Goal: Task Accomplishment & Management: Use online tool/utility

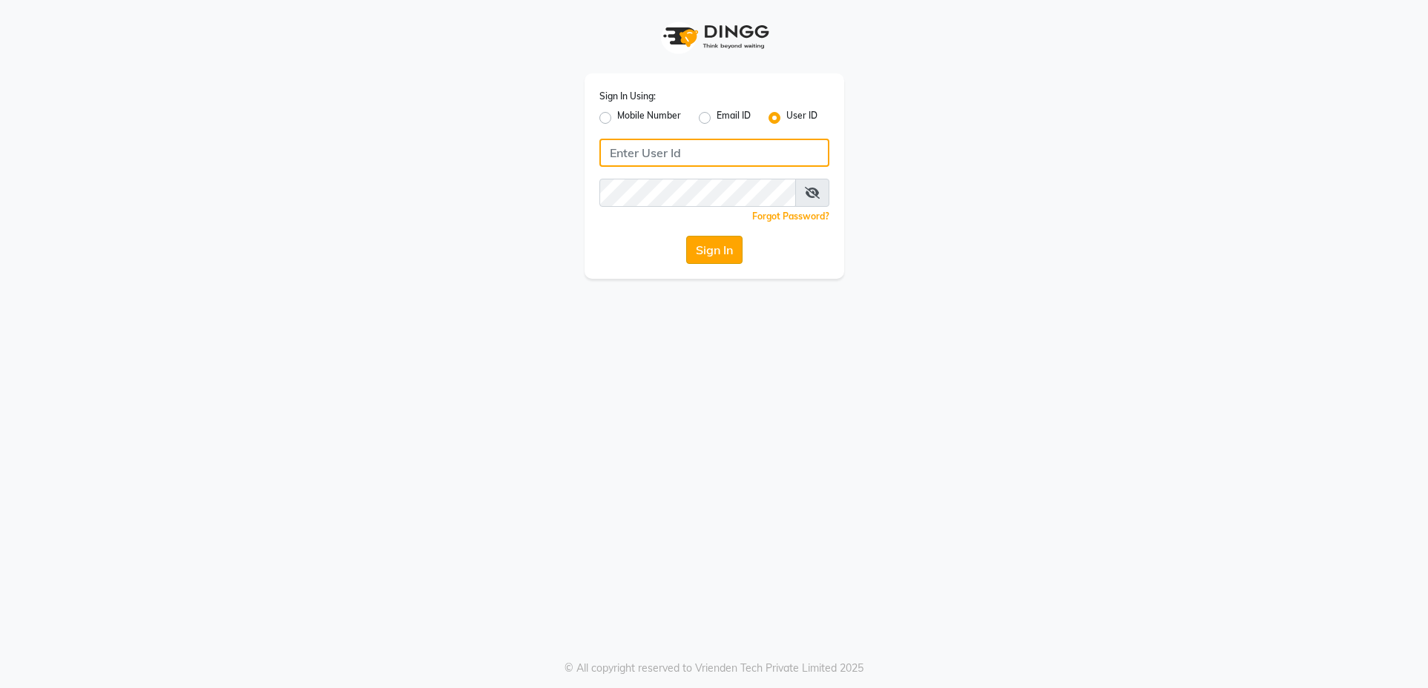
type input "glamhub"
click at [701, 249] on button "Sign In" at bounding box center [714, 250] width 56 height 28
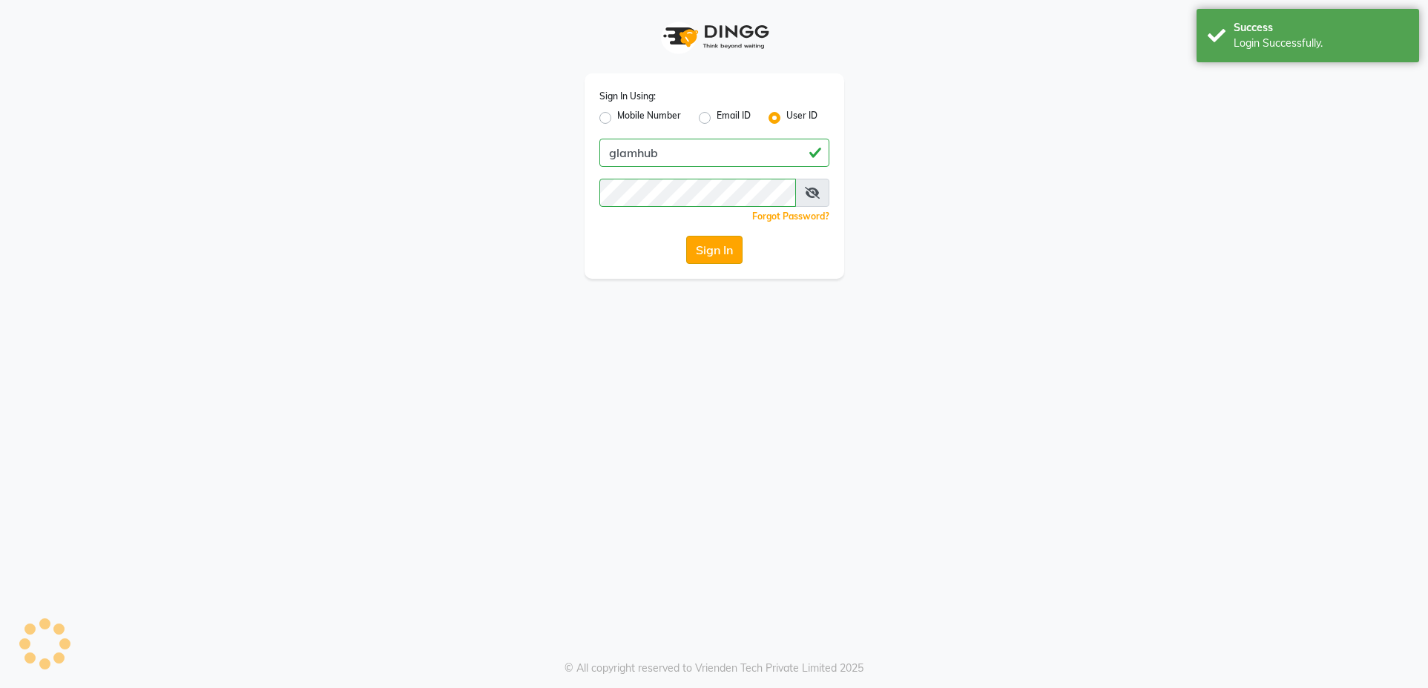
select select "service"
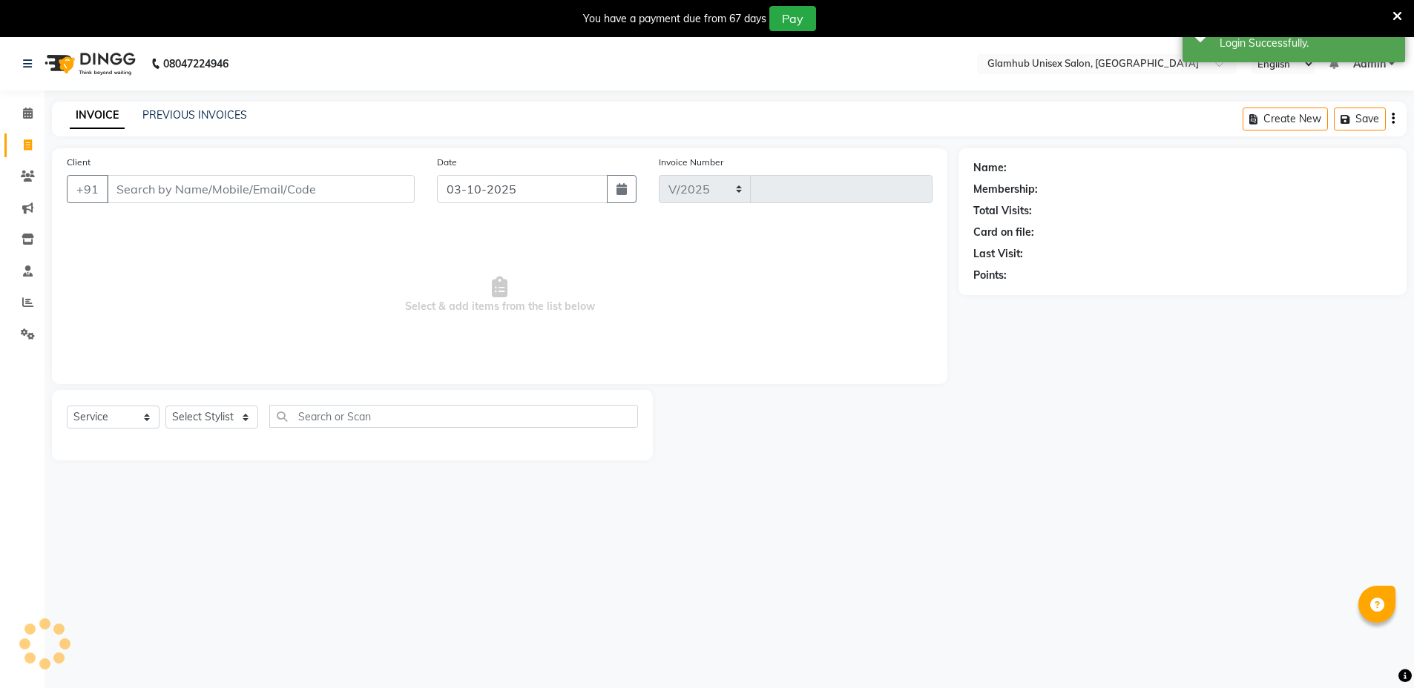
select select "7771"
type input "1702"
click at [258, 200] on input "Client" at bounding box center [261, 189] width 308 height 28
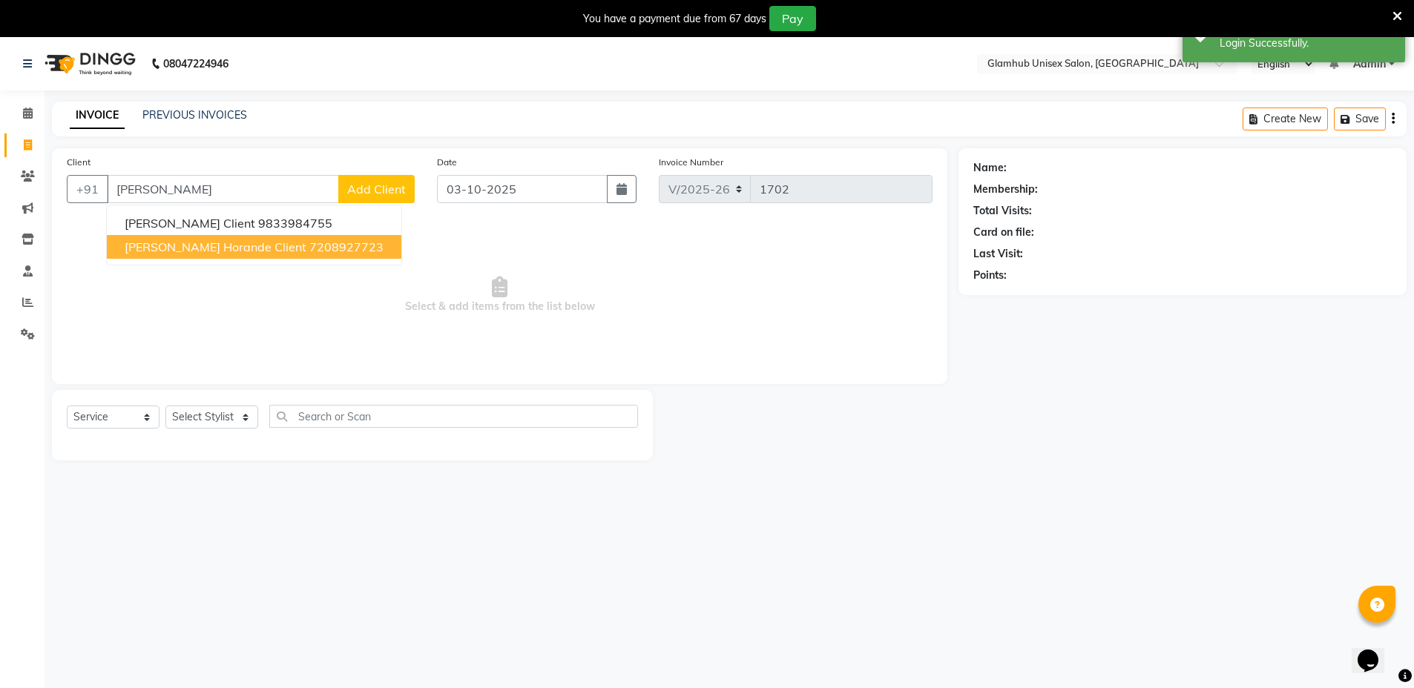
click at [309, 243] on ngb-highlight "7208927723" at bounding box center [346, 247] width 74 height 15
type input "7208927723"
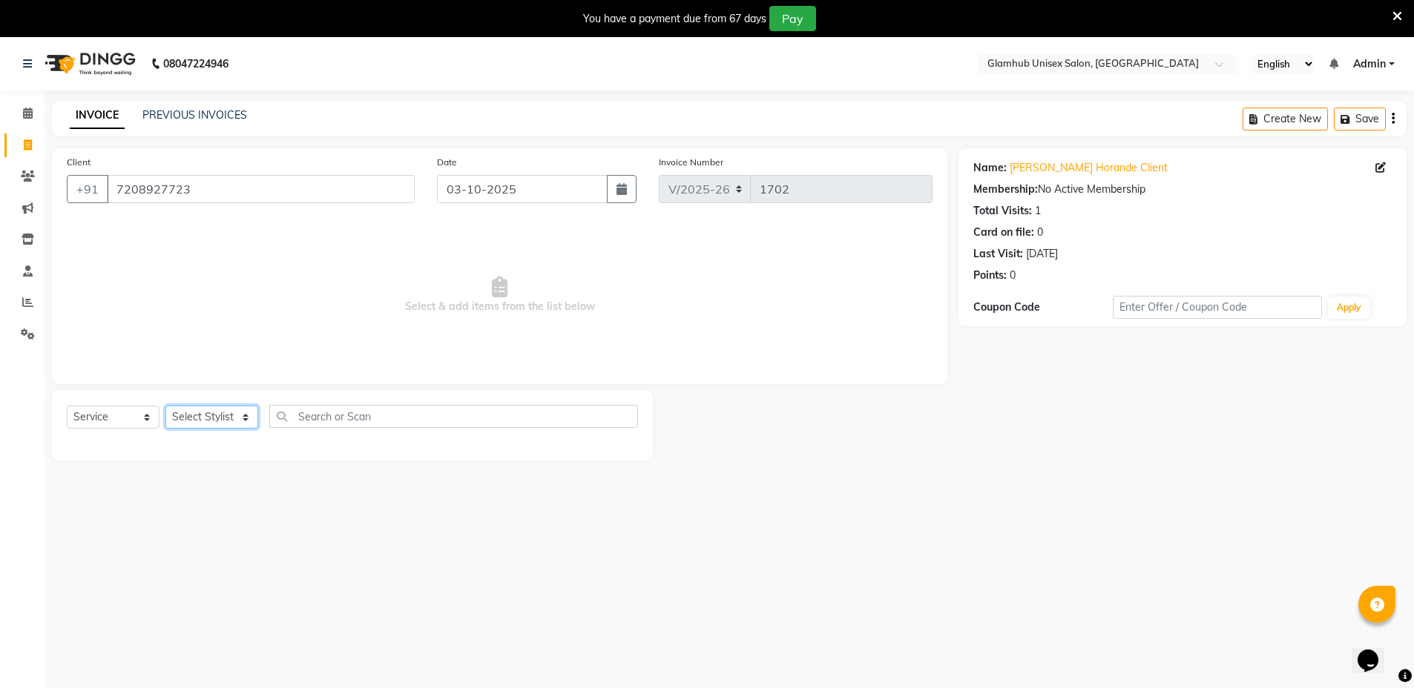
click at [212, 427] on select "Select Stylist [PERSON_NAME] [PERSON_NAME] [PERSON_NAME] [PERSON_NAME]" at bounding box center [211, 417] width 93 height 23
select select "69351"
click at [165, 406] on select "Select Stylist [PERSON_NAME] [PERSON_NAME] [PERSON_NAME] [PERSON_NAME]" at bounding box center [211, 417] width 93 height 23
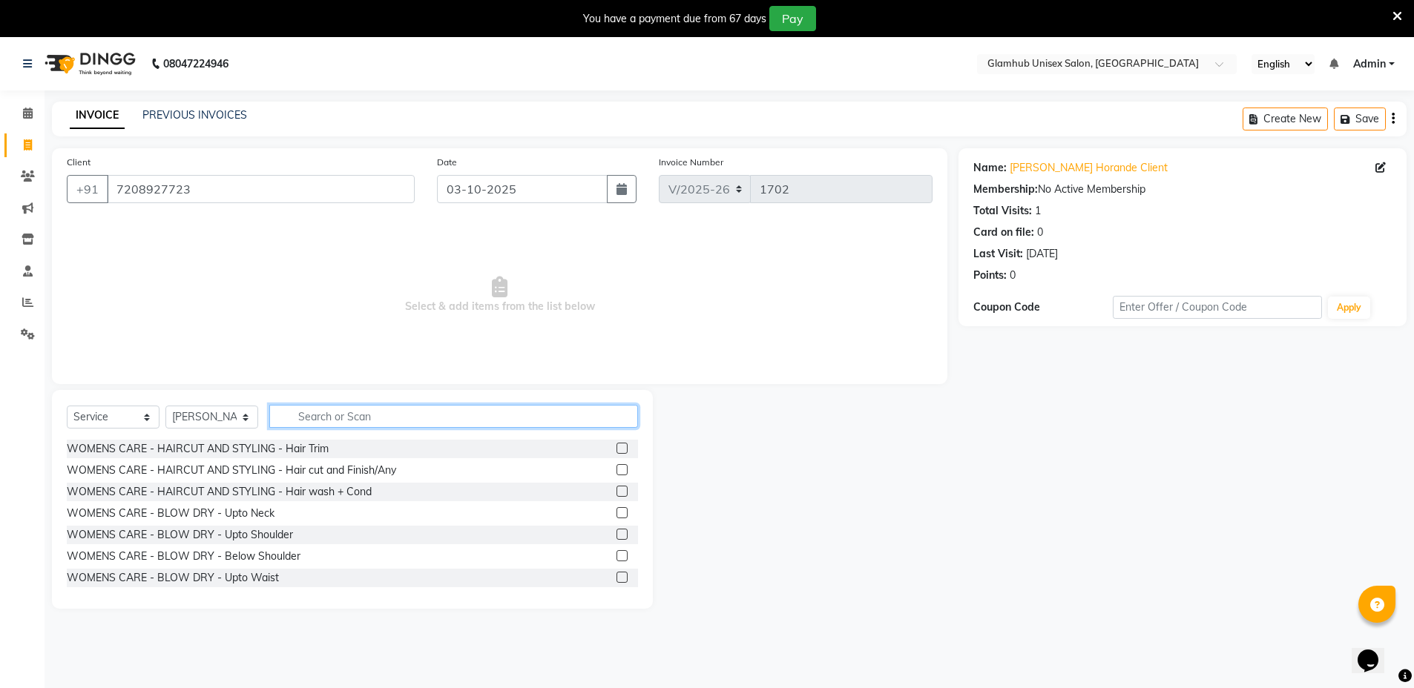
click at [455, 415] on input "text" at bounding box center [453, 416] width 369 height 23
type input "hair cut"
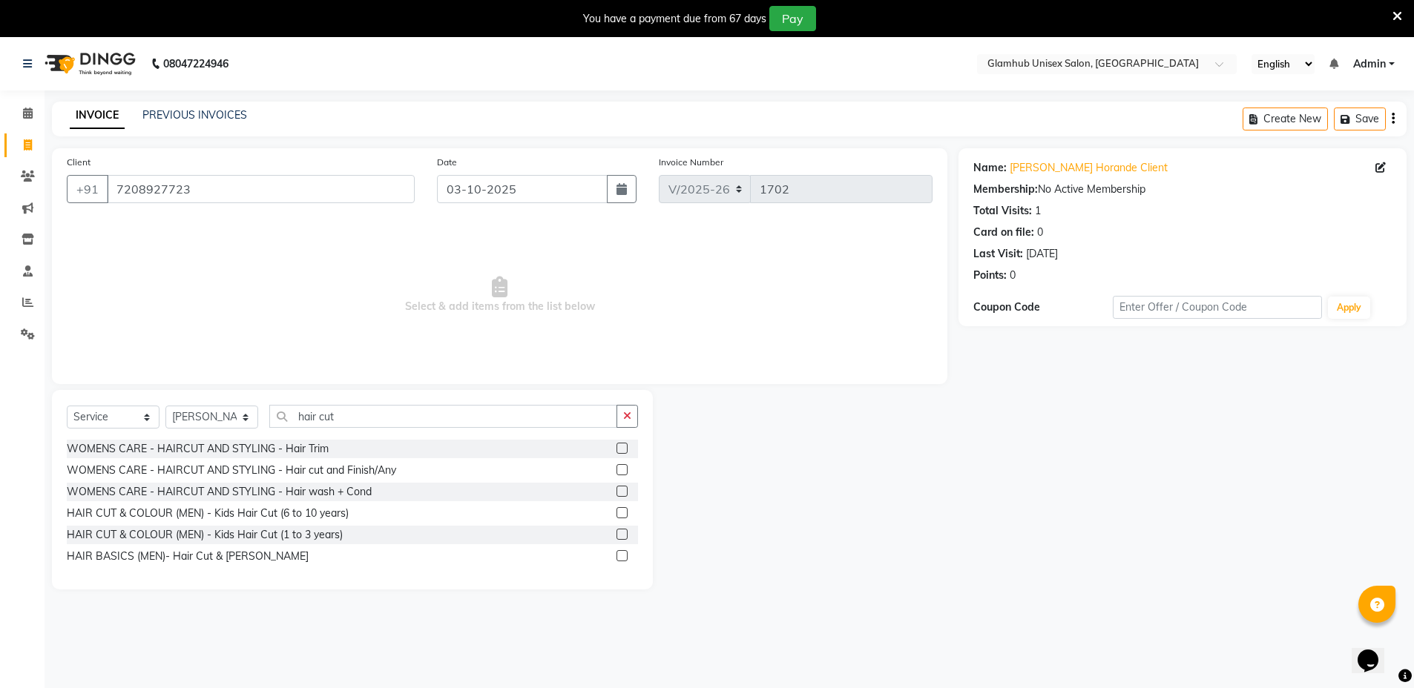
click at [620, 550] on label at bounding box center [621, 555] width 11 height 11
click at [620, 552] on input "checkbox" at bounding box center [621, 557] width 10 height 10
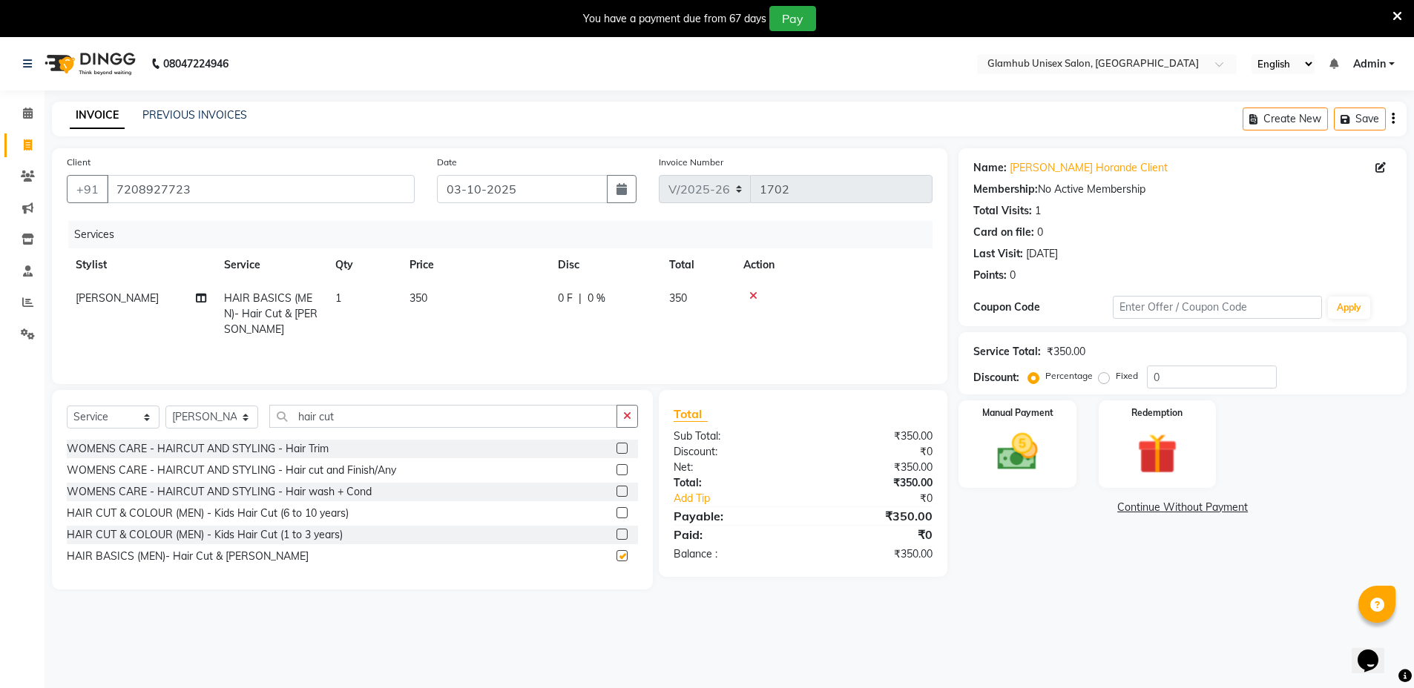
checkbox input "false"
click at [177, 418] on select "Select Stylist [PERSON_NAME] [PERSON_NAME] [PERSON_NAME] [PERSON_NAME]" at bounding box center [211, 417] width 93 height 23
select select "84045"
click at [165, 409] on select "Select Stylist [PERSON_NAME] [PERSON_NAME] [PERSON_NAME] [PERSON_NAME]" at bounding box center [211, 417] width 93 height 23
click at [628, 421] on icon "button" at bounding box center [627, 416] width 8 height 10
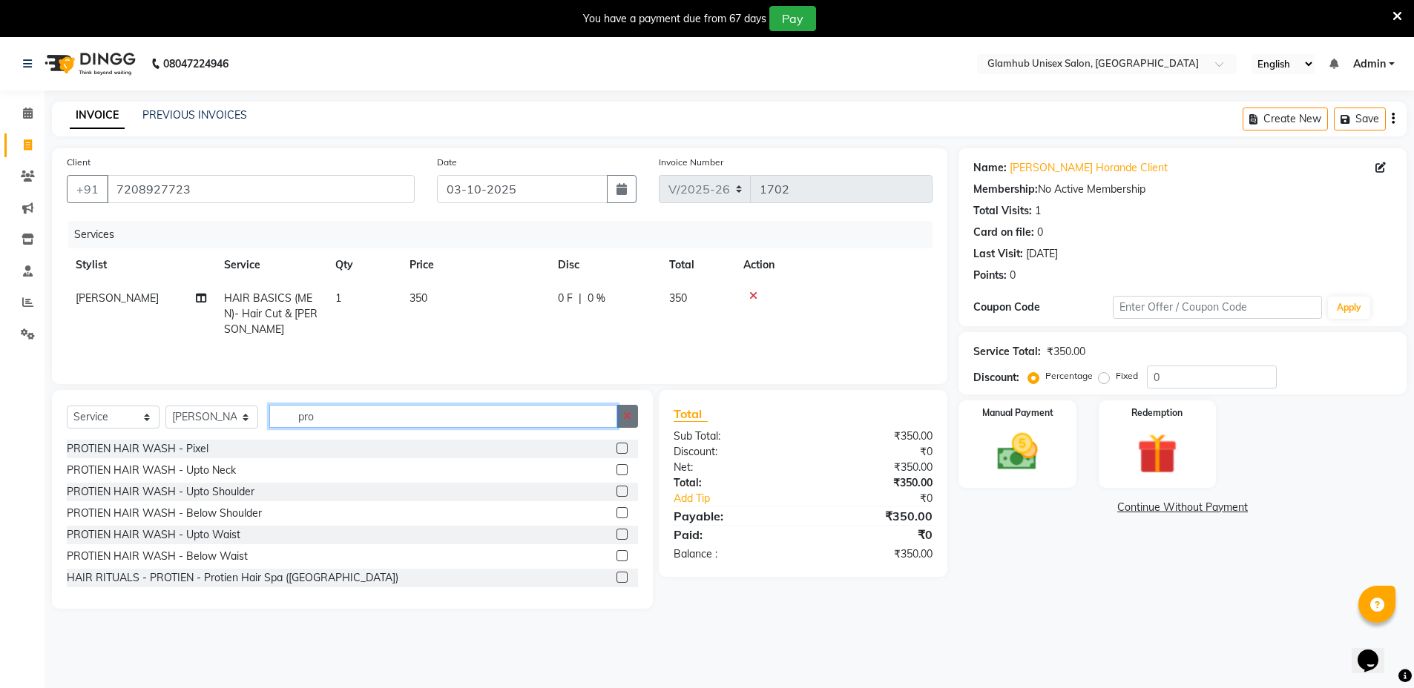
type input "pro"
click at [627, 421] on icon "button" at bounding box center [627, 416] width 8 height 10
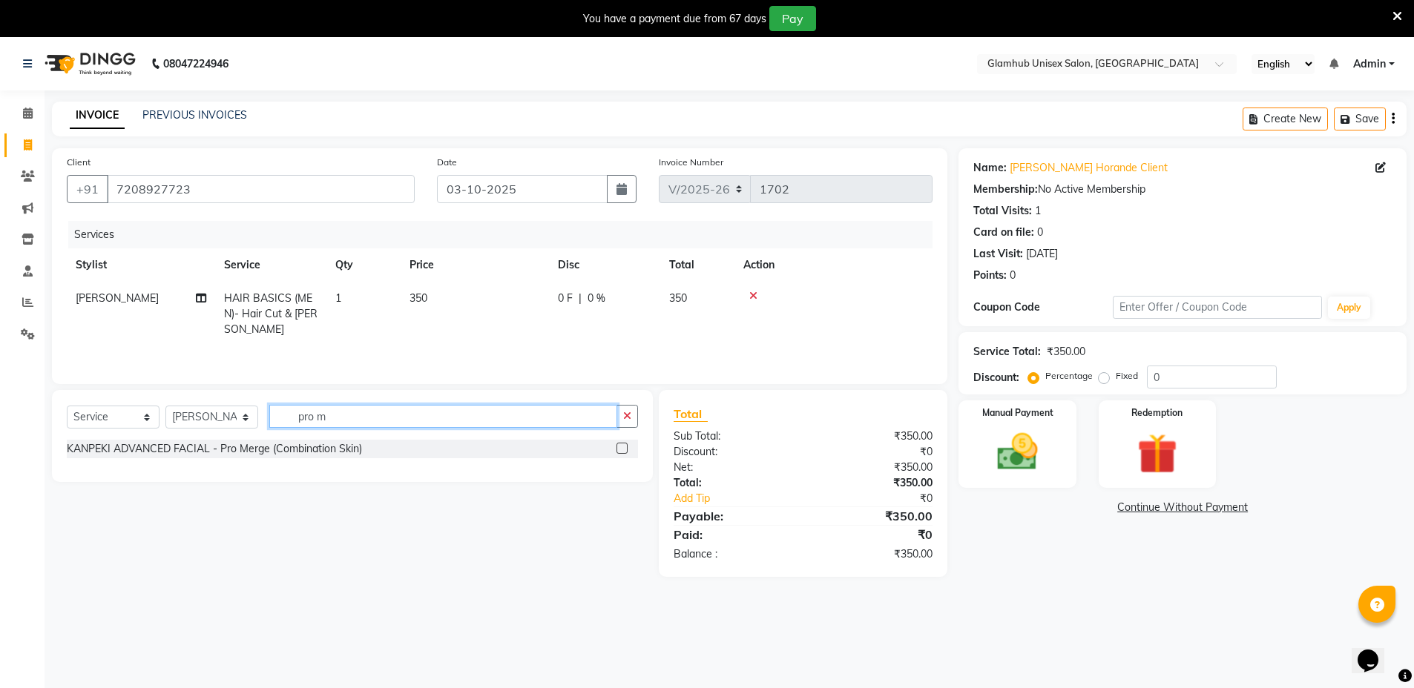
type input "pro m"
click at [622, 450] on label at bounding box center [621, 448] width 11 height 11
click at [622, 450] on input "checkbox" at bounding box center [621, 449] width 10 height 10
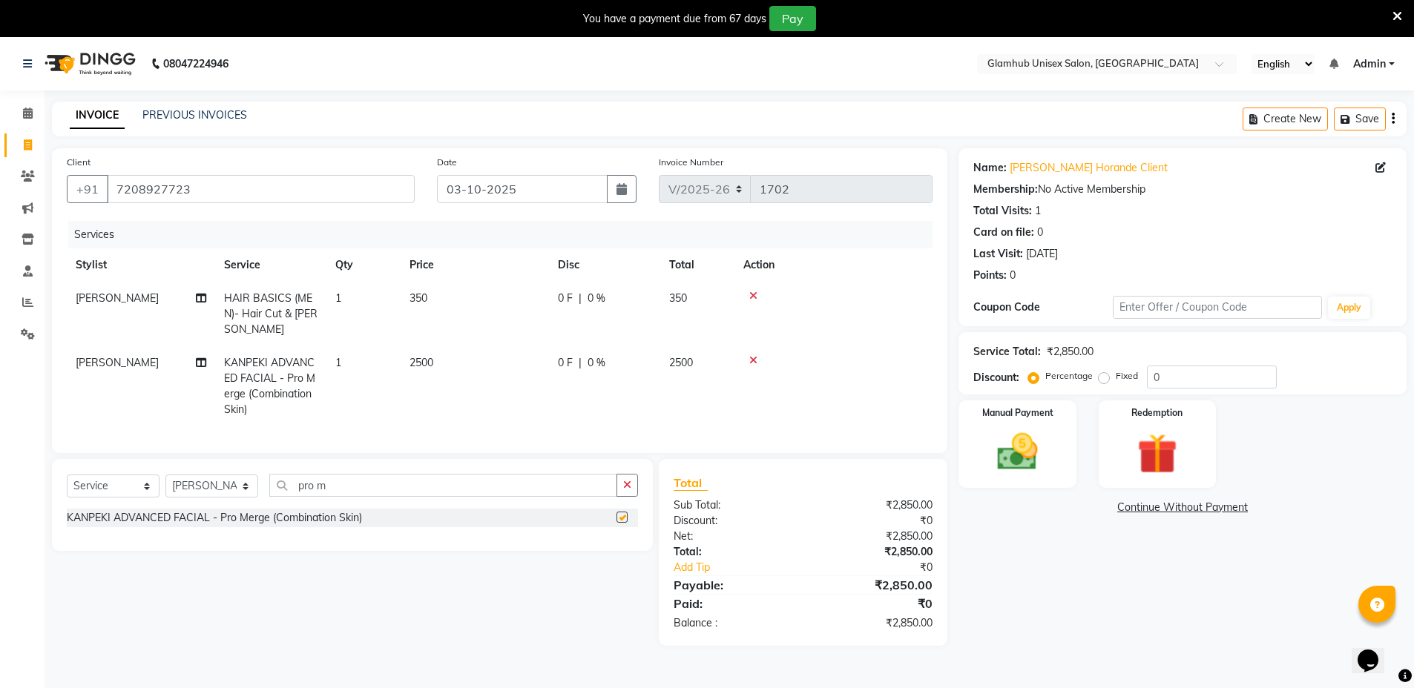
checkbox input "false"
click at [626, 497] on button "button" at bounding box center [627, 485] width 22 height 23
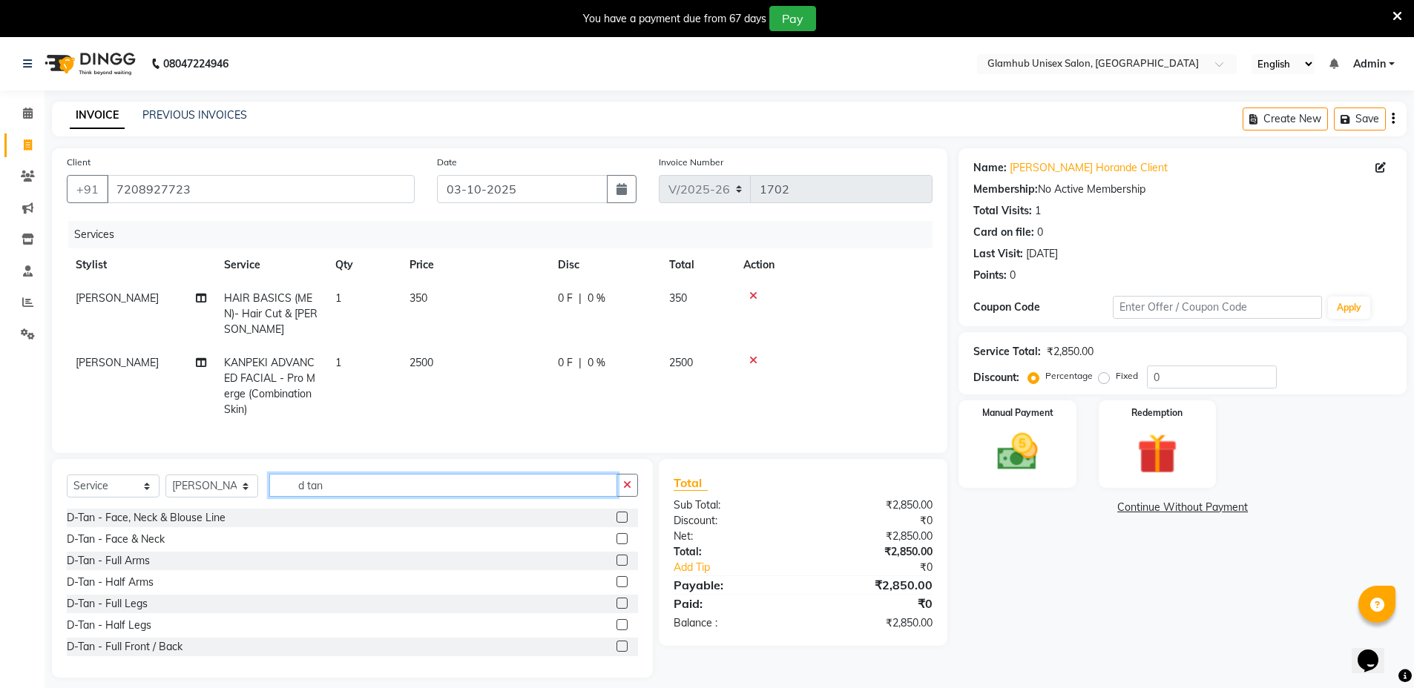
type input "d tan"
click at [600, 549] on div "D-Tan - Face & Neck" at bounding box center [352, 539] width 571 height 19
click at [616, 545] on label at bounding box center [621, 538] width 11 height 11
click at [616, 545] on input "checkbox" at bounding box center [621, 540] width 10 height 10
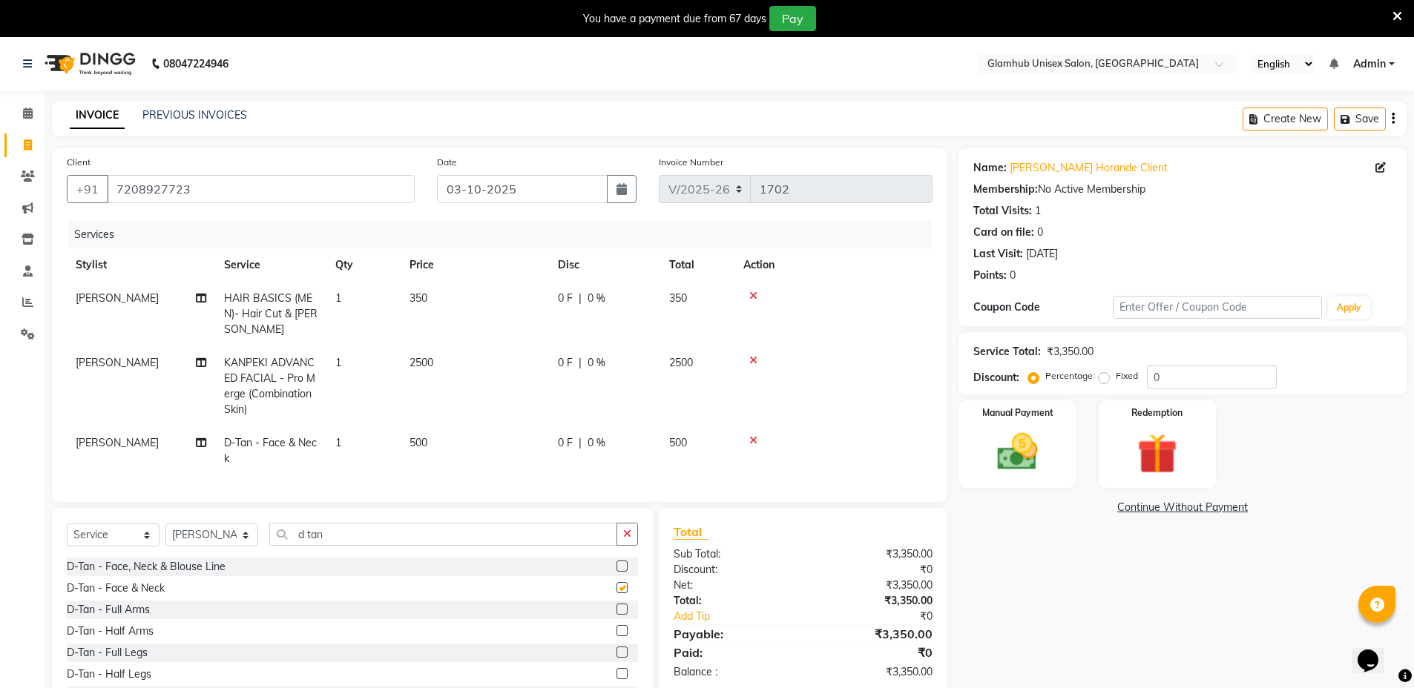
checkbox input "false"
click at [622, 545] on button "button" at bounding box center [627, 534] width 22 height 23
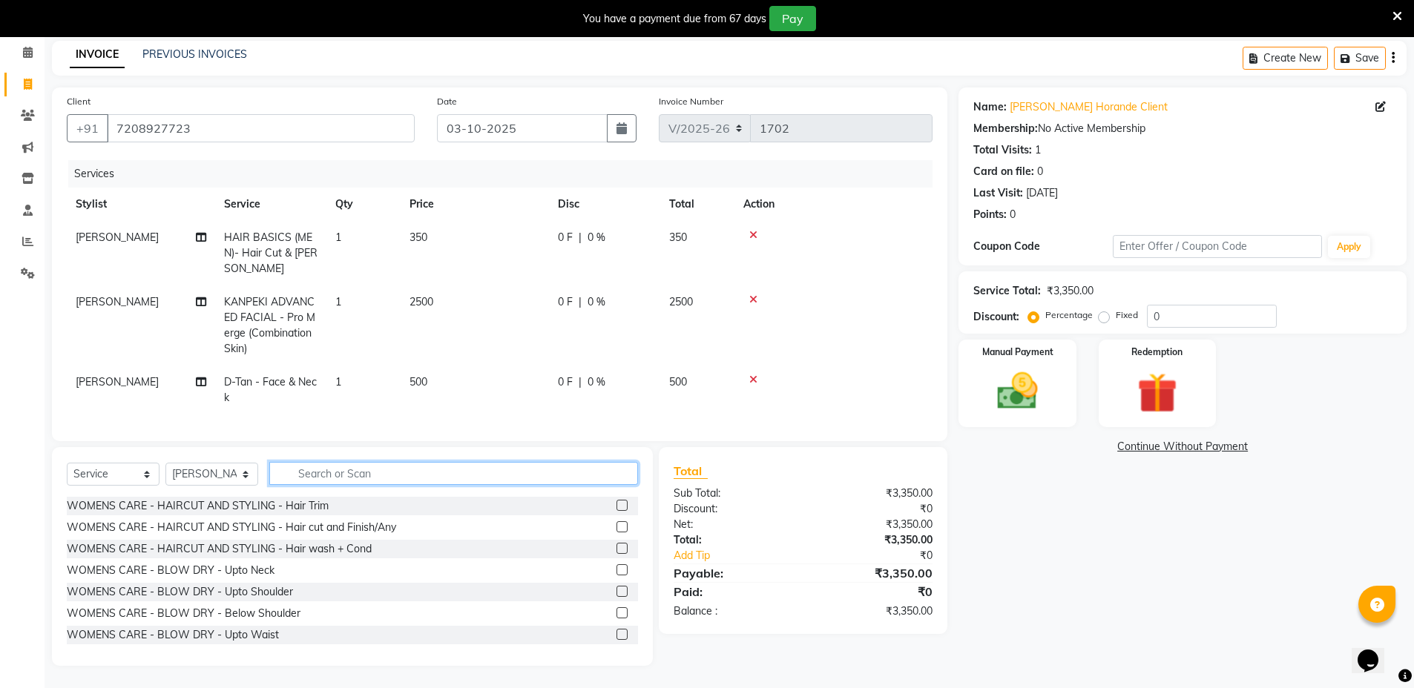
scroll to position [75, 0]
type input "thr"
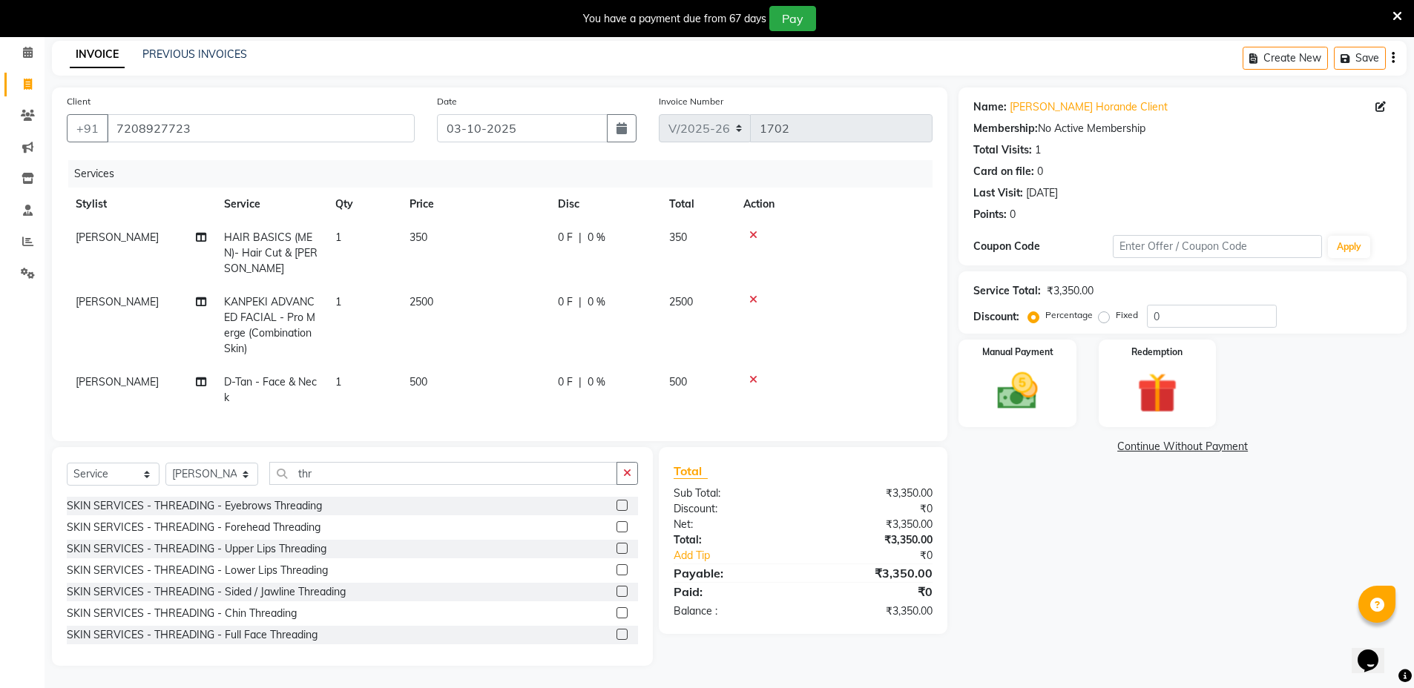
click at [616, 504] on label at bounding box center [621, 505] width 11 height 11
click at [616, 504] on input "checkbox" at bounding box center [621, 506] width 10 height 10
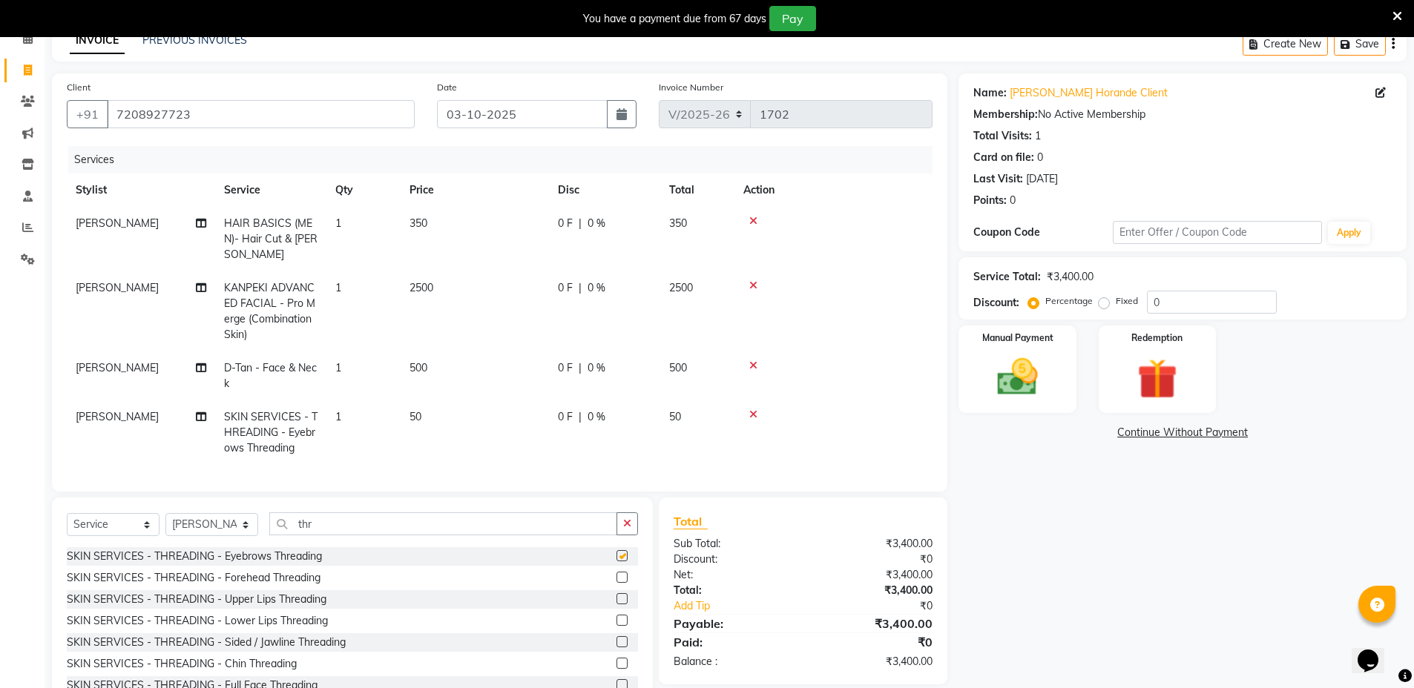
checkbox input "false"
click at [627, 529] on icon "button" at bounding box center [627, 524] width 8 height 10
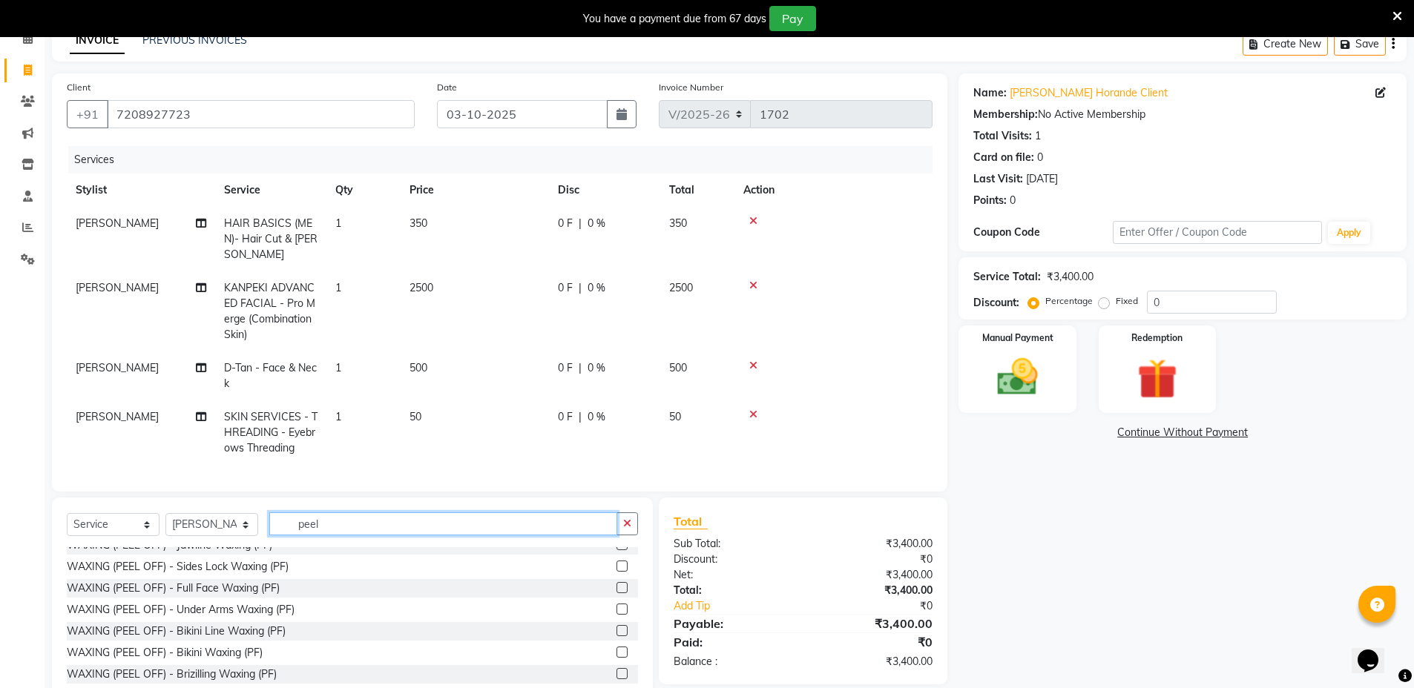
scroll to position [53, 0]
type input "peel"
click at [616, 573] on label at bounding box center [621, 567] width 11 height 11
click at [616, 573] on input "checkbox" at bounding box center [621, 568] width 10 height 10
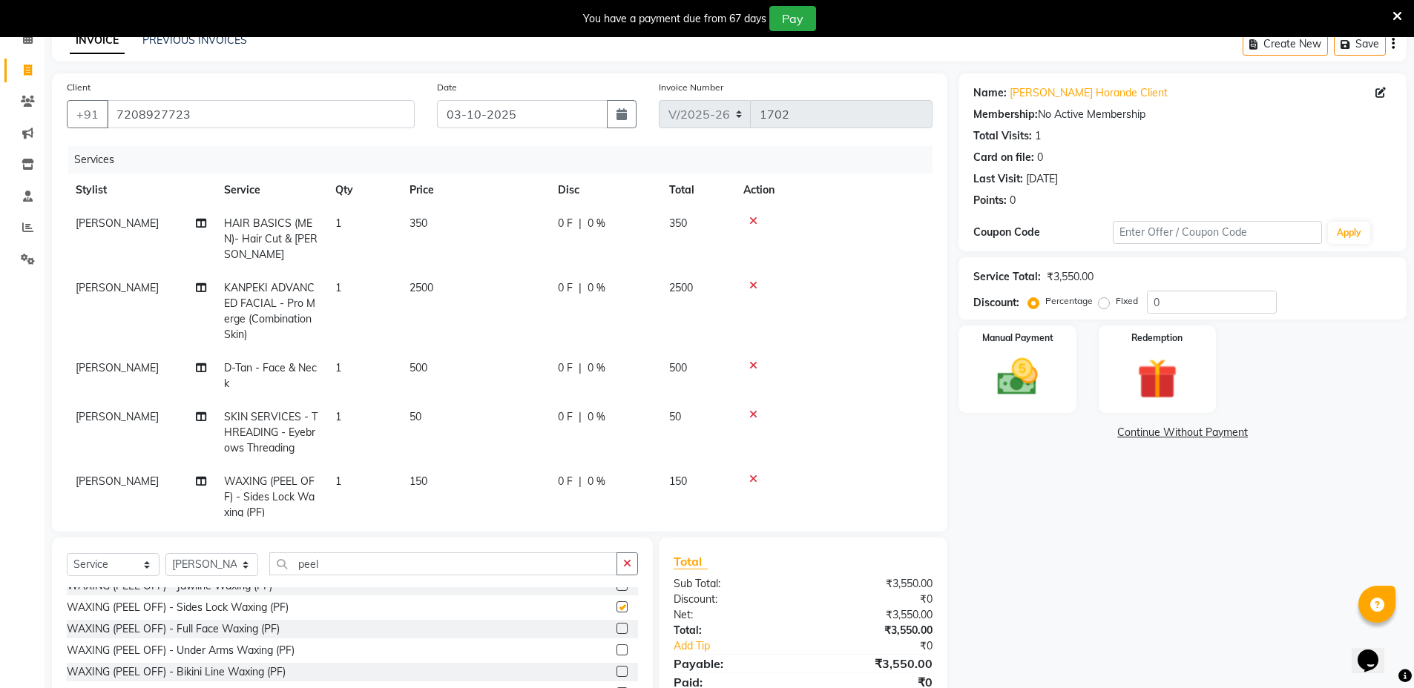
checkbox input "false"
